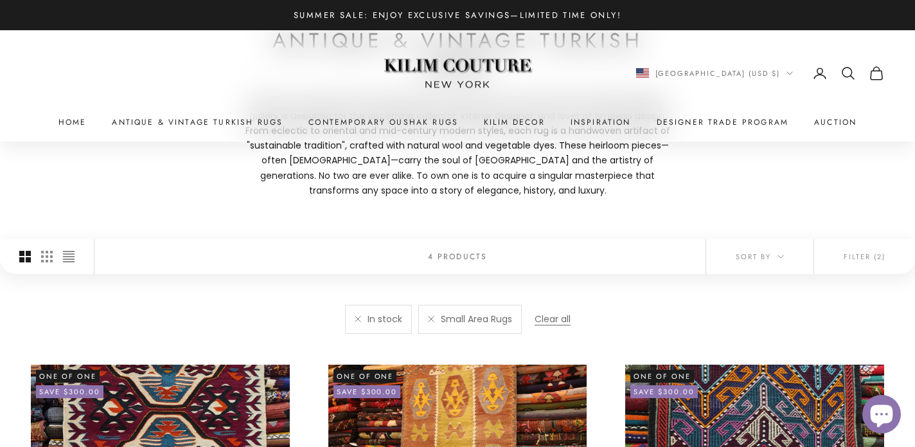
scroll to position [160, 0]
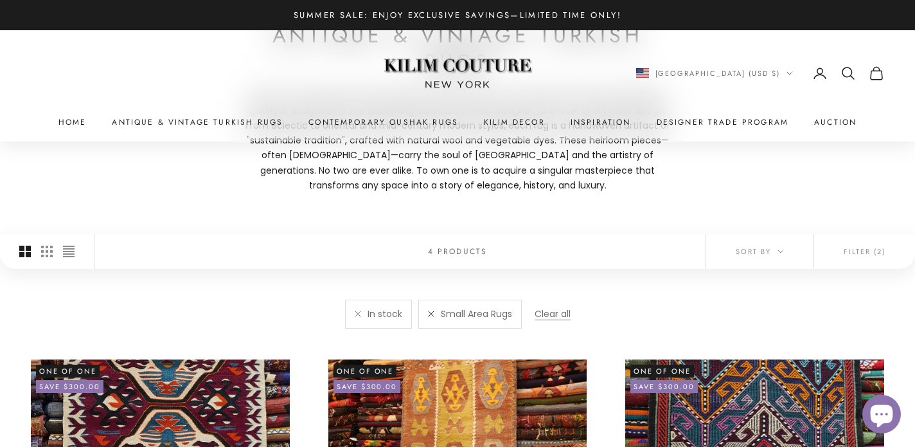
click at [430, 314] on link at bounding box center [431, 313] width 6 height 6
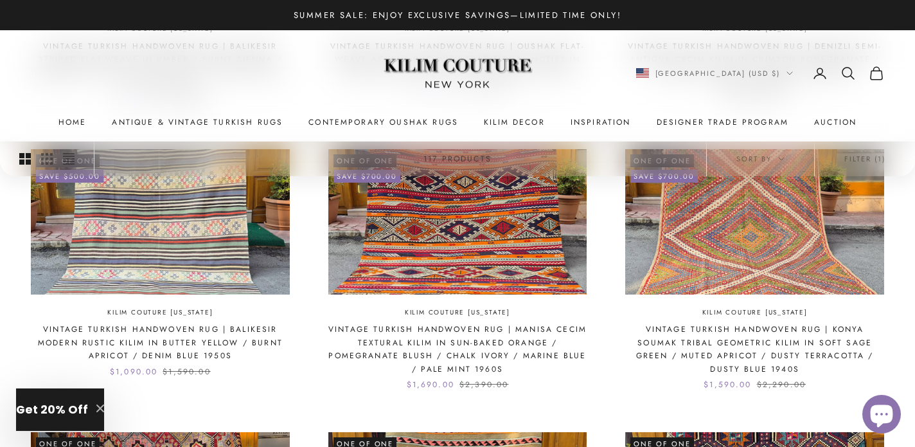
scroll to position [605, 0]
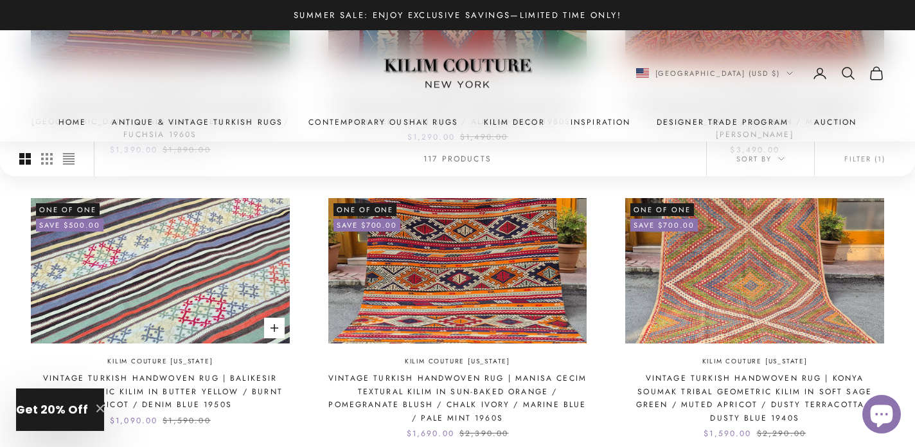
click at [136, 291] on img at bounding box center [160, 270] width 259 height 145
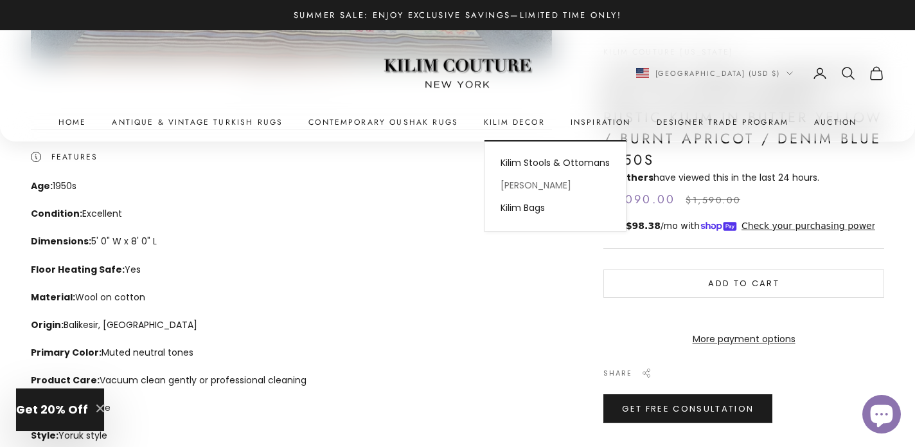
scroll to position [406, 0]
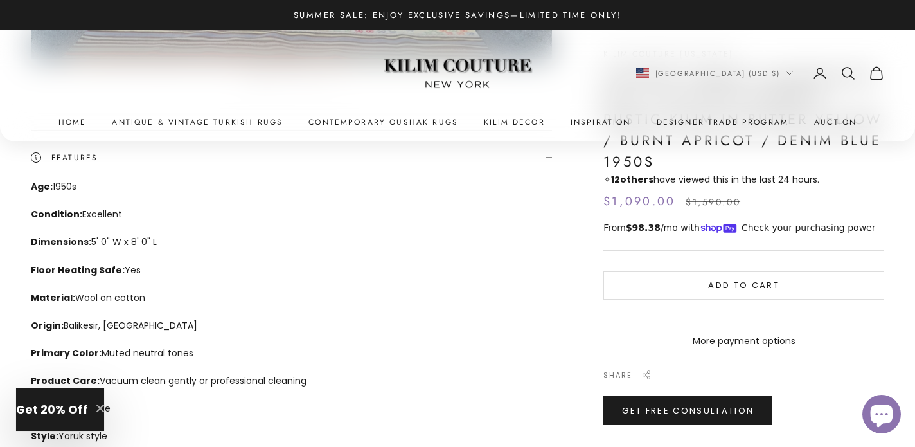
click at [102, 405] on icon "Close modal" at bounding box center [100, 408] width 8 height 8
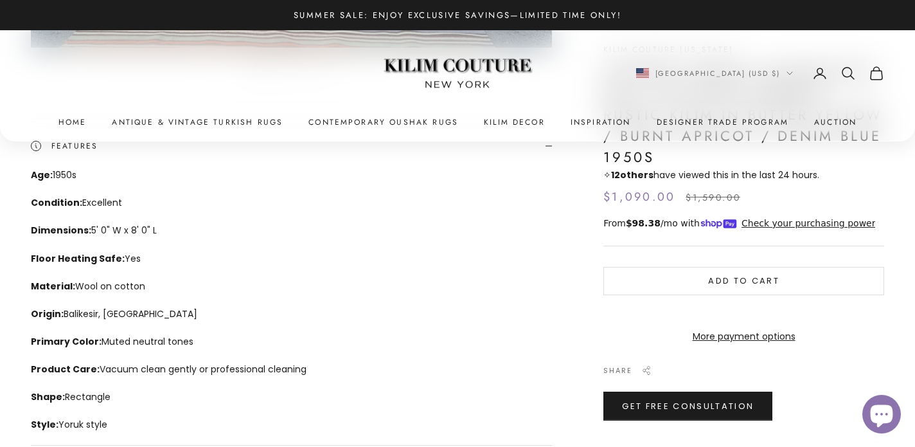
scroll to position [421, 0]
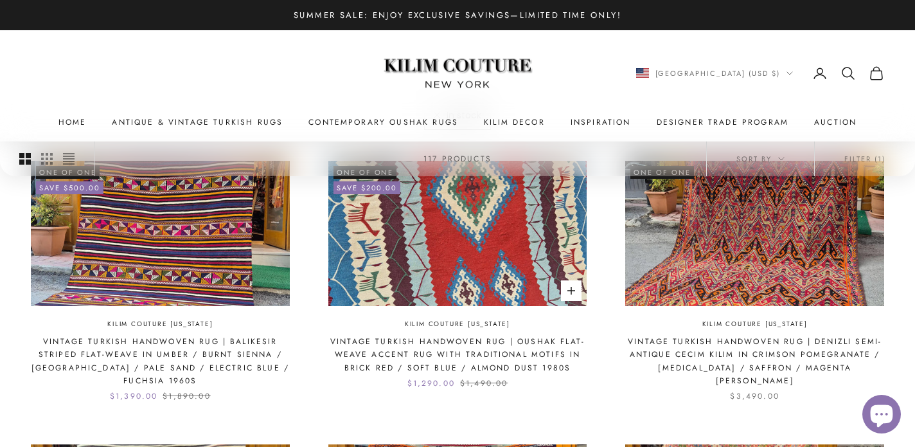
scroll to position [362, 0]
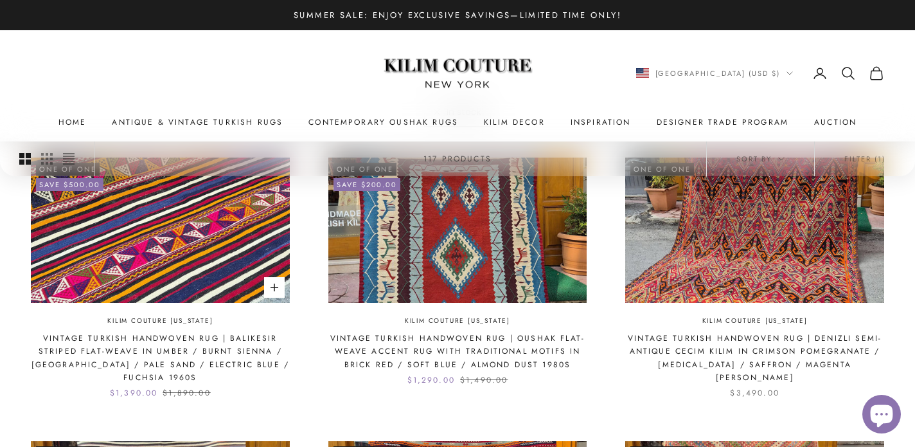
click at [229, 222] on img at bounding box center [160, 229] width 259 height 145
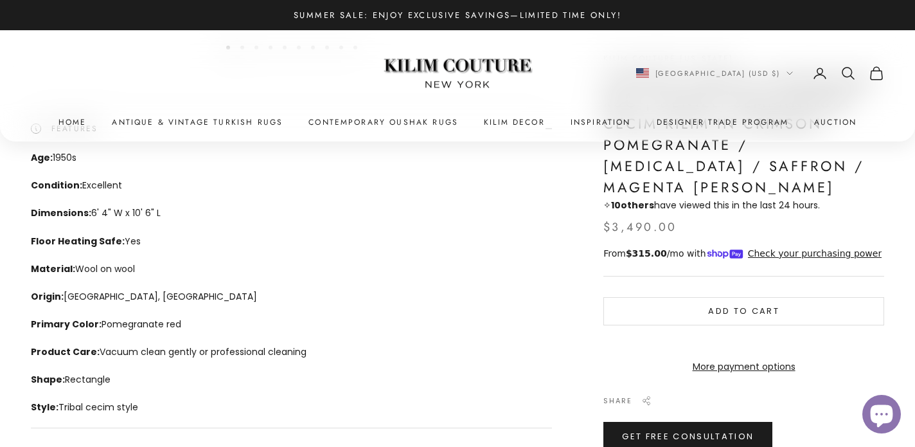
scroll to position [427, 0]
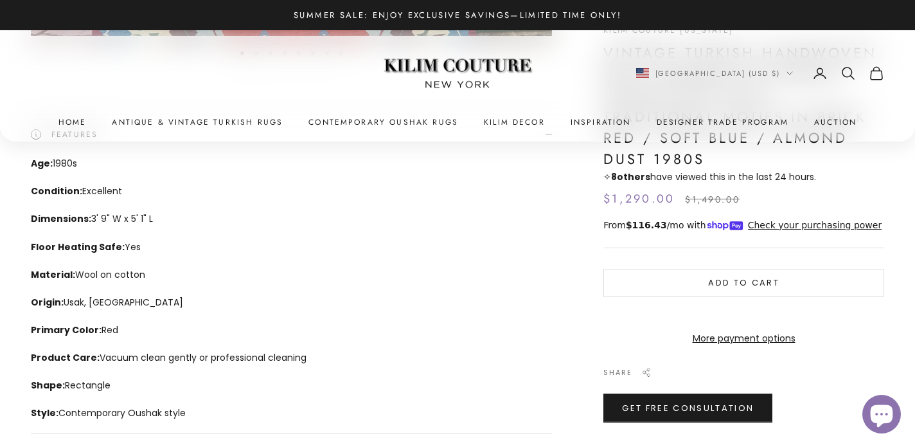
scroll to position [421, 0]
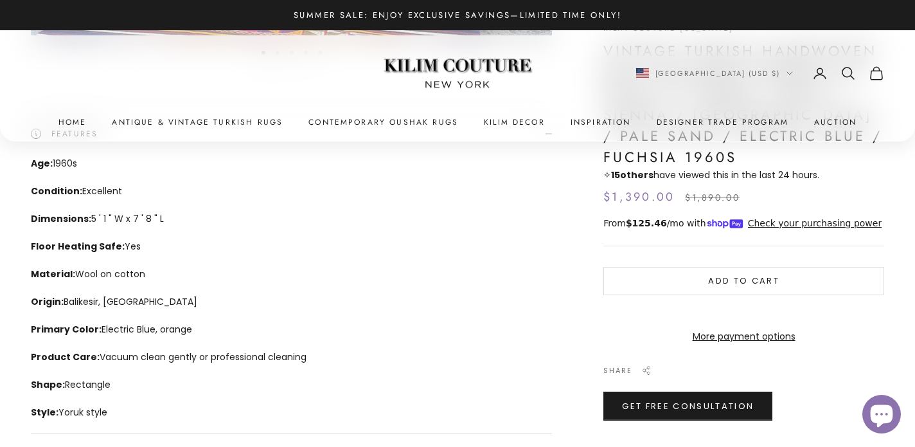
scroll to position [431, 0]
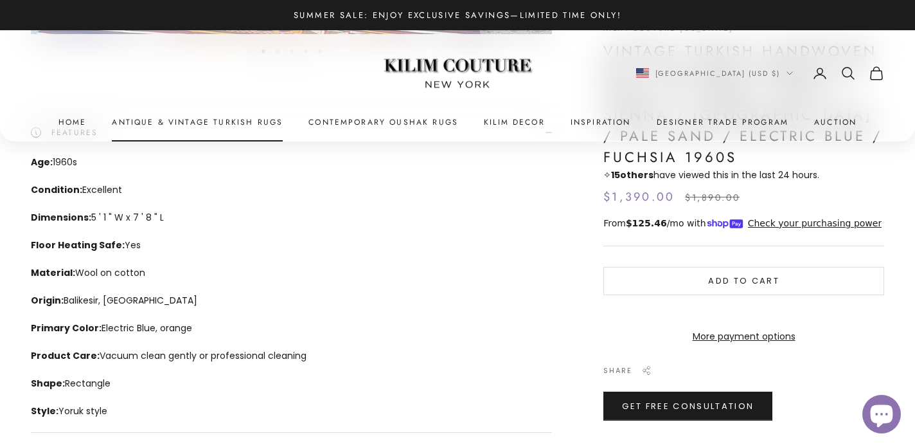
click at [265, 119] on link "Antique & Vintage Turkish Rugs" at bounding box center [197, 122] width 171 height 13
